Goal: Entertainment & Leisure: Consume media (video, audio)

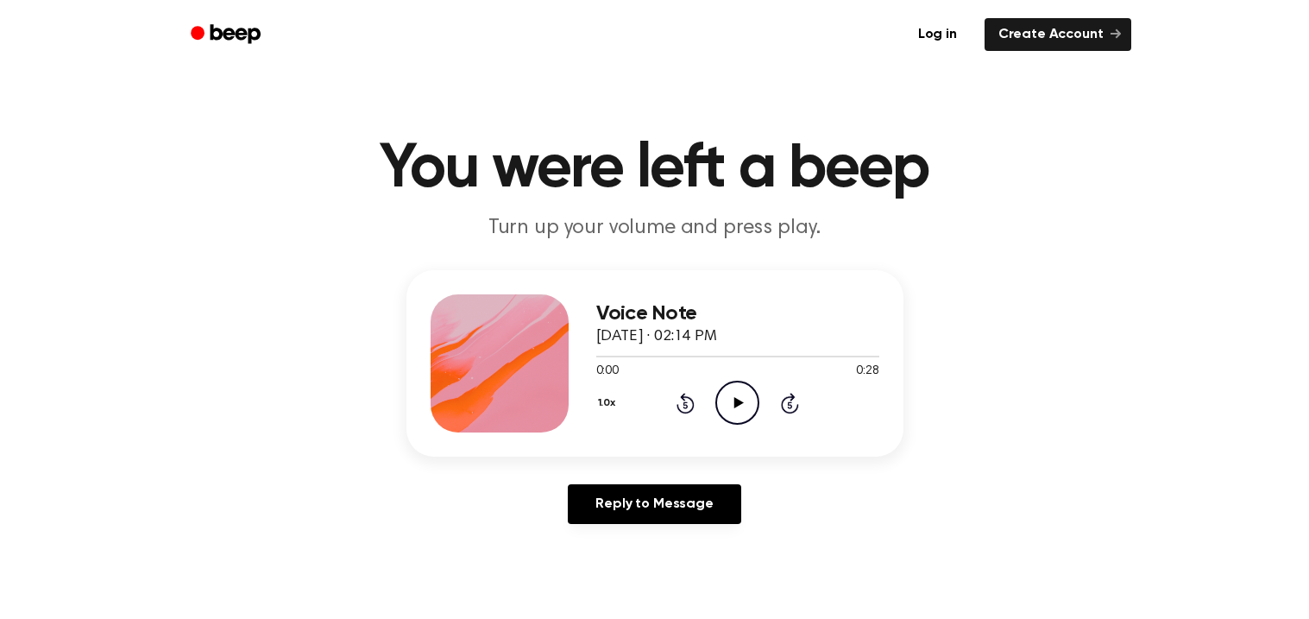
click at [735, 407] on icon "Play Audio" at bounding box center [737, 403] width 44 height 44
click at [735, 417] on icon "Play Audio" at bounding box center [737, 403] width 44 height 44
click at [735, 400] on icon at bounding box center [738, 402] width 9 height 11
click at [739, 399] on icon "Play Audio" at bounding box center [737, 403] width 44 height 44
click at [733, 408] on icon "Play Audio" at bounding box center [737, 403] width 44 height 44
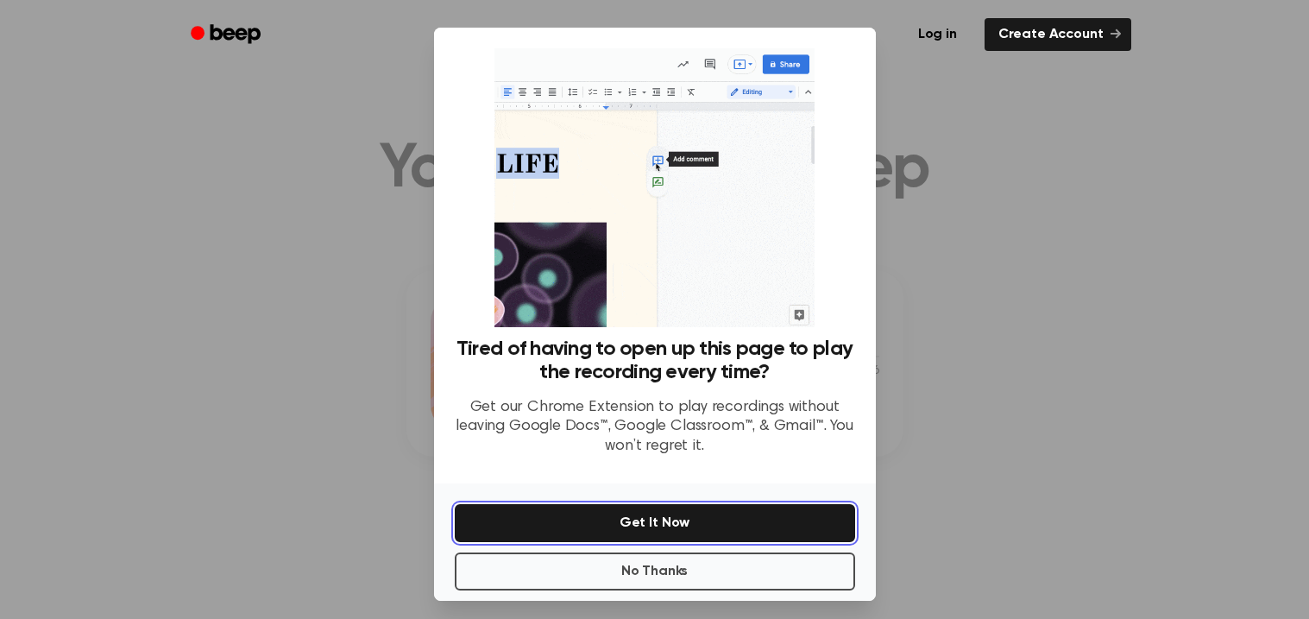
click at [766, 515] on button "Get It Now" at bounding box center [655, 523] width 400 height 38
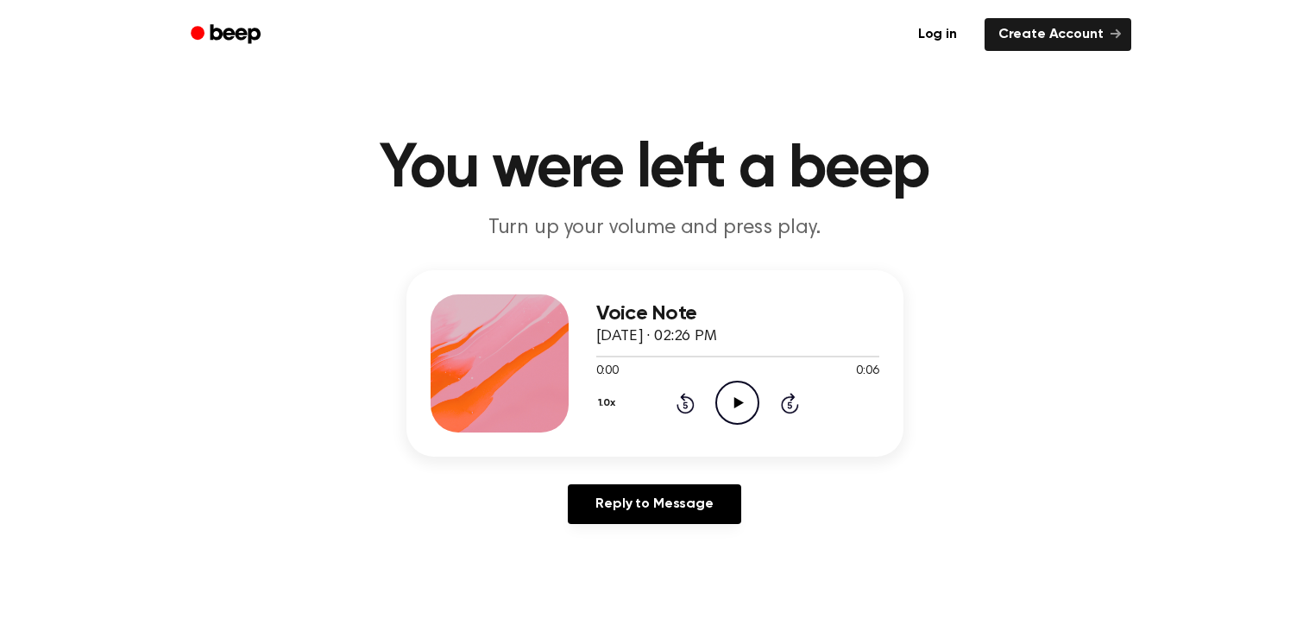
click at [739, 408] on icon "Play Audio" at bounding box center [737, 403] width 44 height 44
click at [722, 398] on icon "Play Audio" at bounding box center [737, 403] width 44 height 44
click at [745, 389] on icon "Play Audio" at bounding box center [737, 403] width 44 height 44
click at [747, 397] on icon "Play Audio" at bounding box center [737, 403] width 44 height 44
